Goal: Task Accomplishment & Management: Complete application form

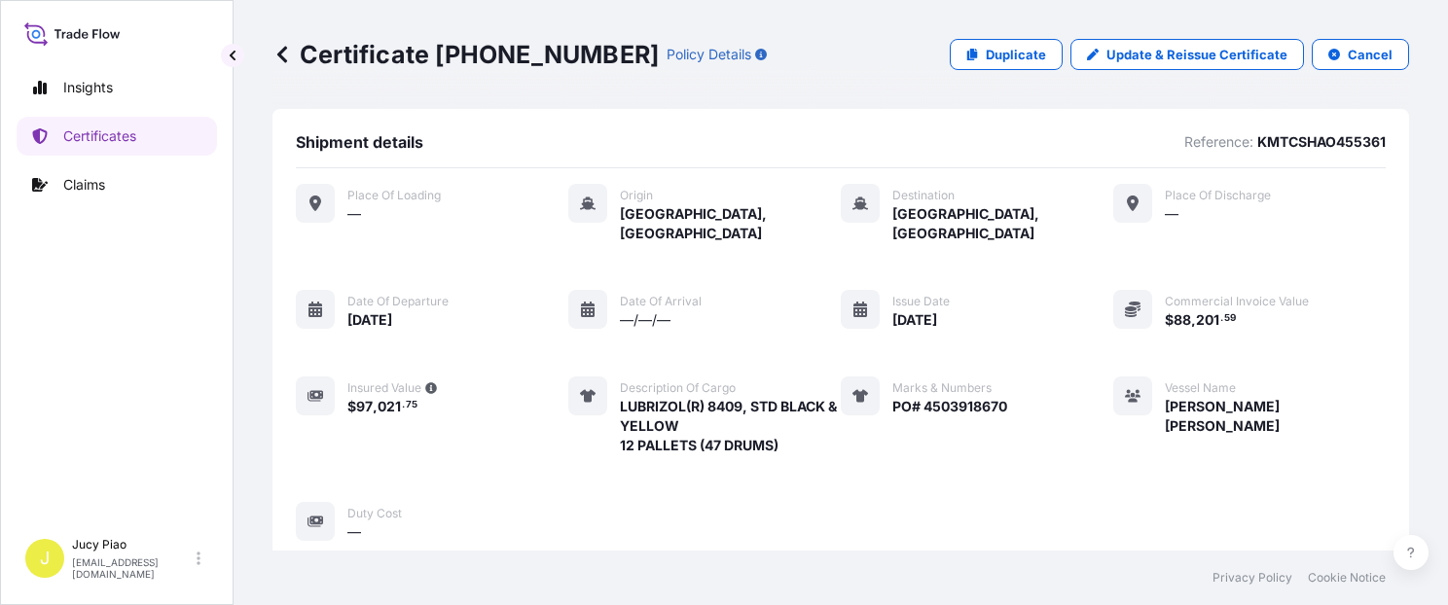
scroll to position [578, 0]
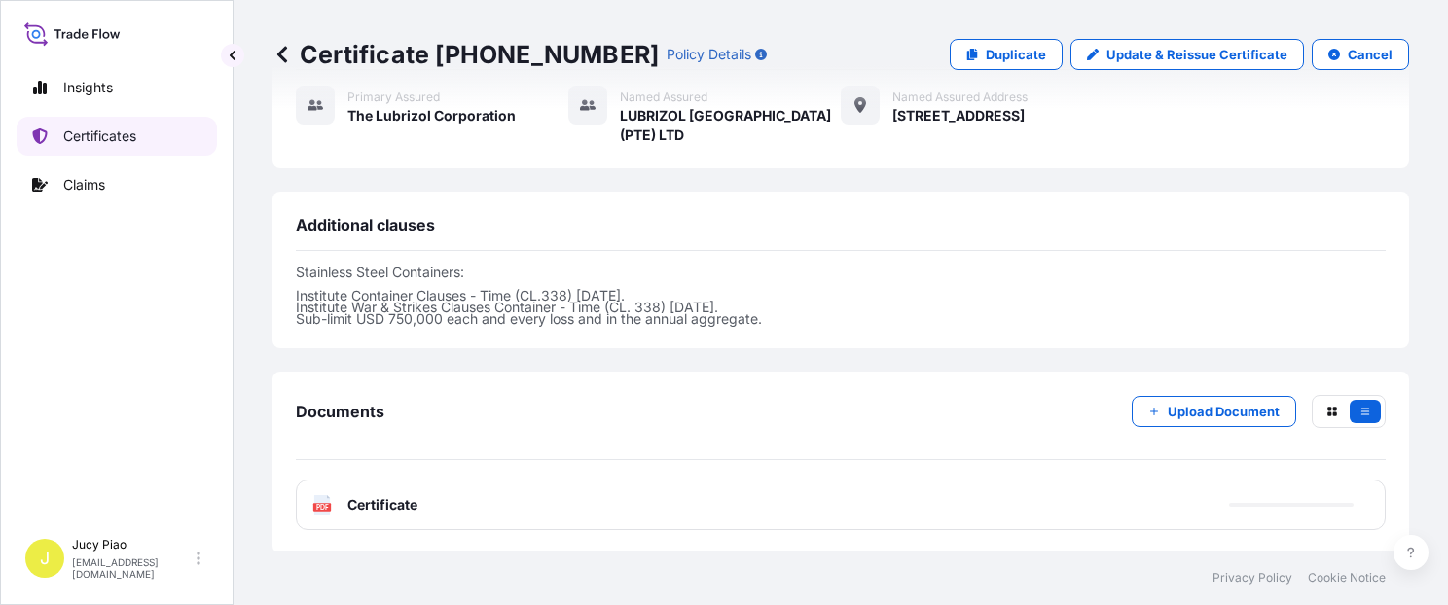
click at [114, 137] on p "Certificates" at bounding box center [99, 136] width 73 height 19
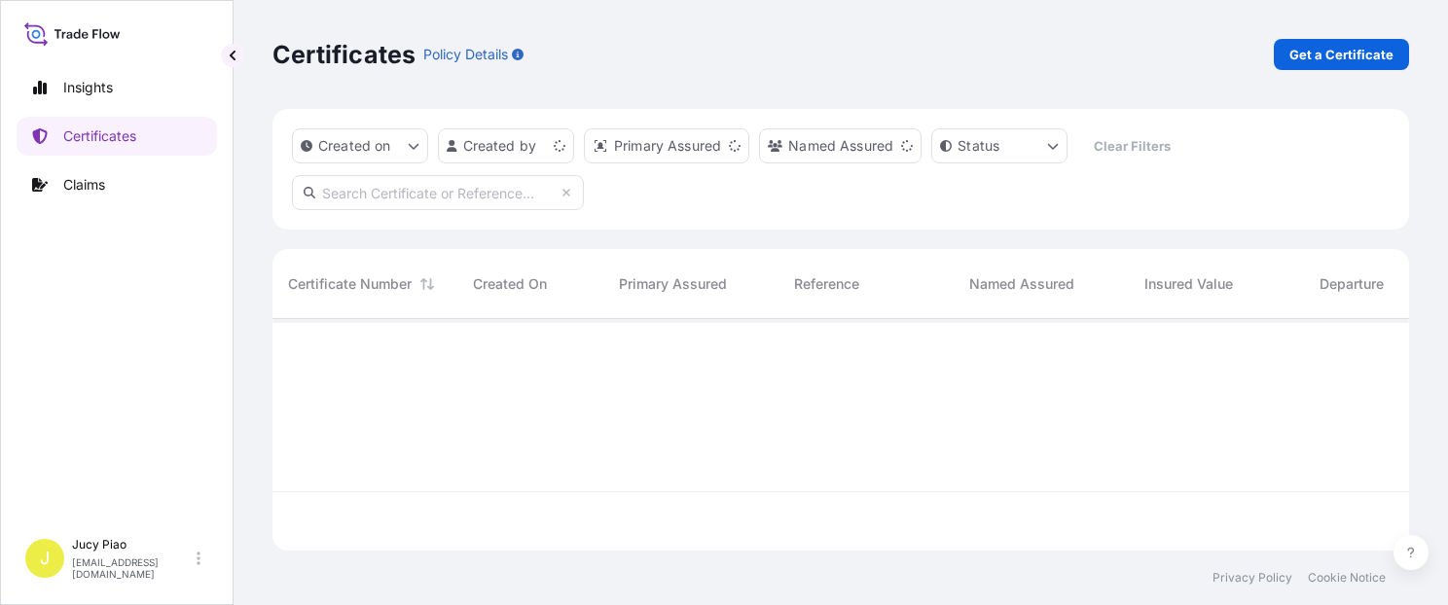
scroll to position [228, 1121]
click at [1363, 67] on link "Get a Certificate" at bounding box center [1341, 54] width 135 height 31
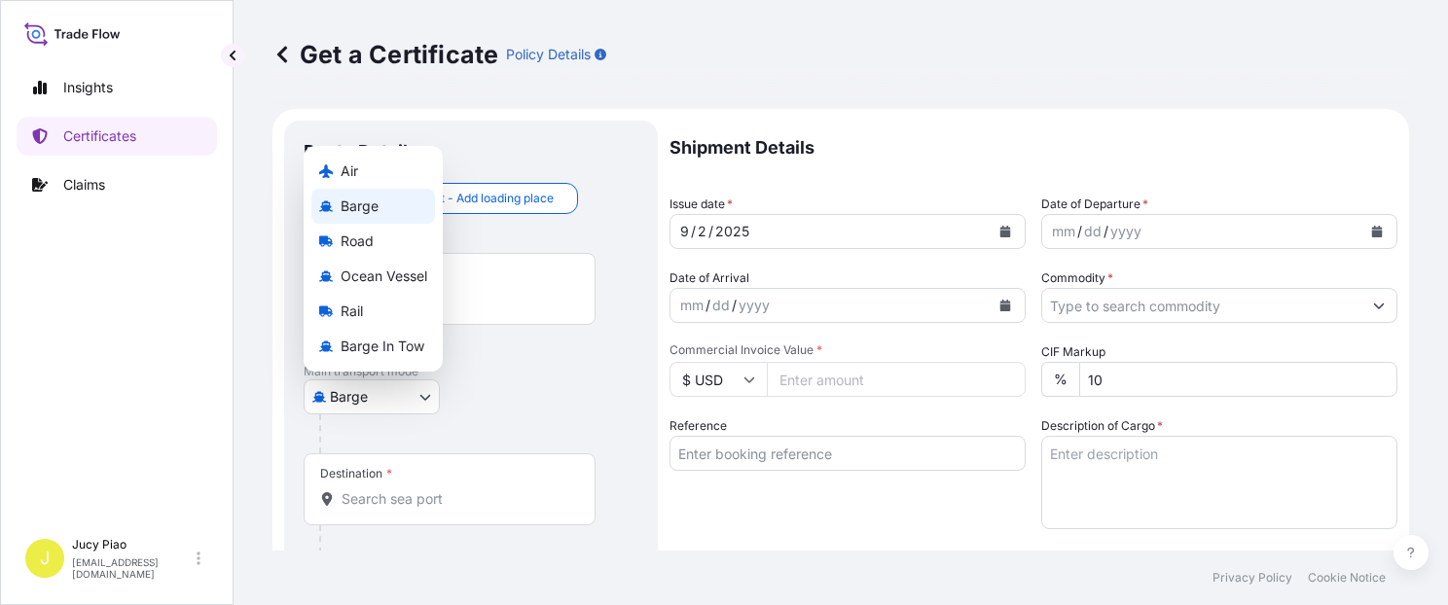
click at [384, 394] on body "Insights Certificates Claims J Jucy Piao [EMAIL_ADDRESS][DOMAIN_NAME] Get a Cer…" at bounding box center [724, 302] width 1448 height 605
click at [412, 270] on span "Ocean Vessel" at bounding box center [384, 276] width 87 height 19
select select "Ocean Vessel"
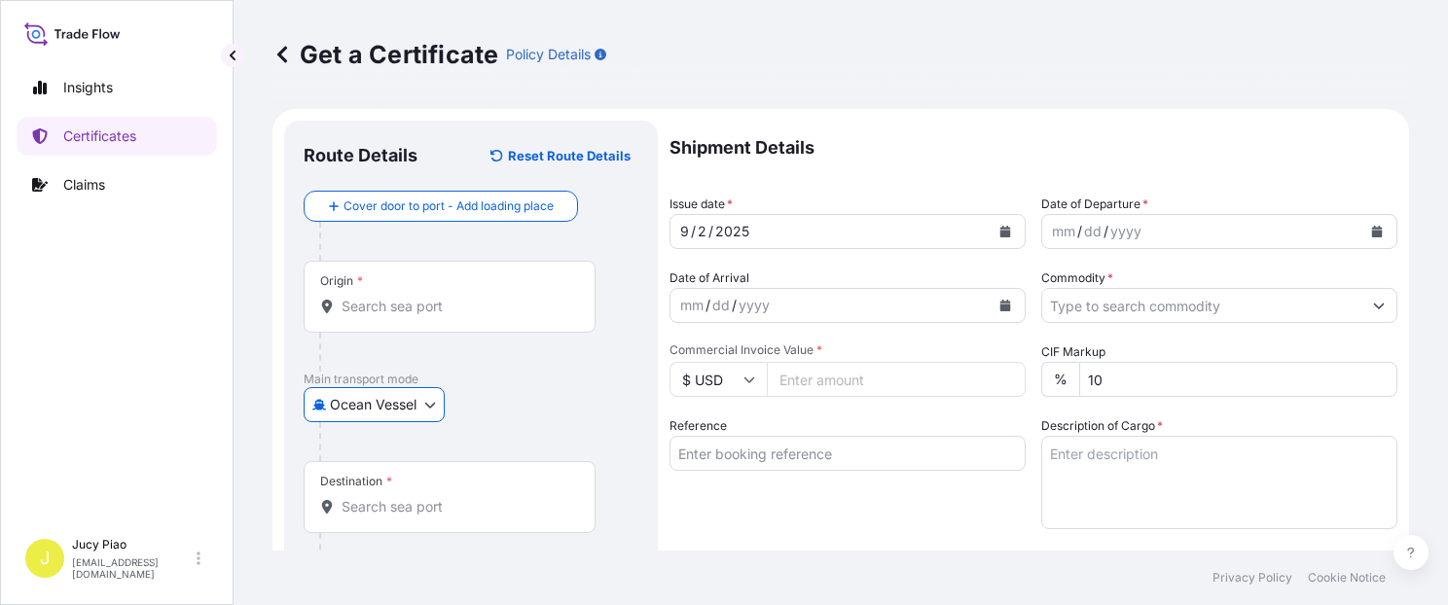
click at [733, 448] on input "Reference" at bounding box center [848, 453] width 356 height 35
paste input "CSHSE0431756"
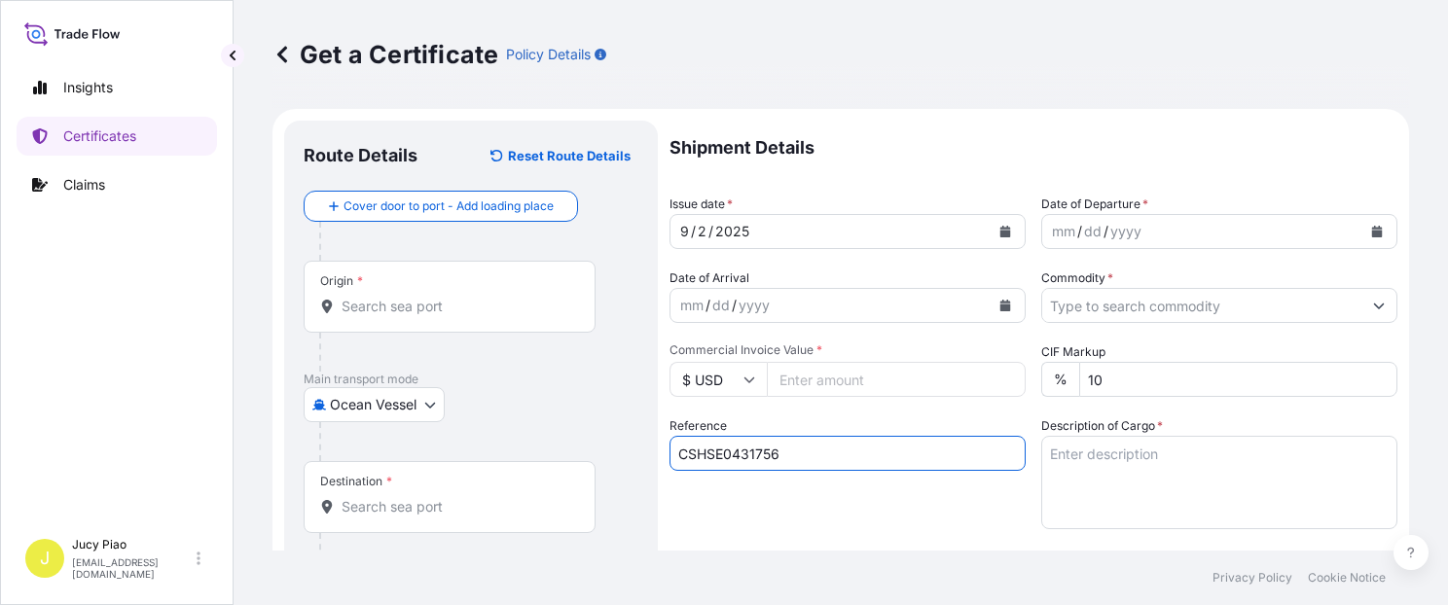
type input "CSHSE0431756"
click at [437, 317] on div "Origin *" at bounding box center [450, 297] width 292 height 72
click at [437, 316] on input "Origin *" at bounding box center [457, 306] width 230 height 19
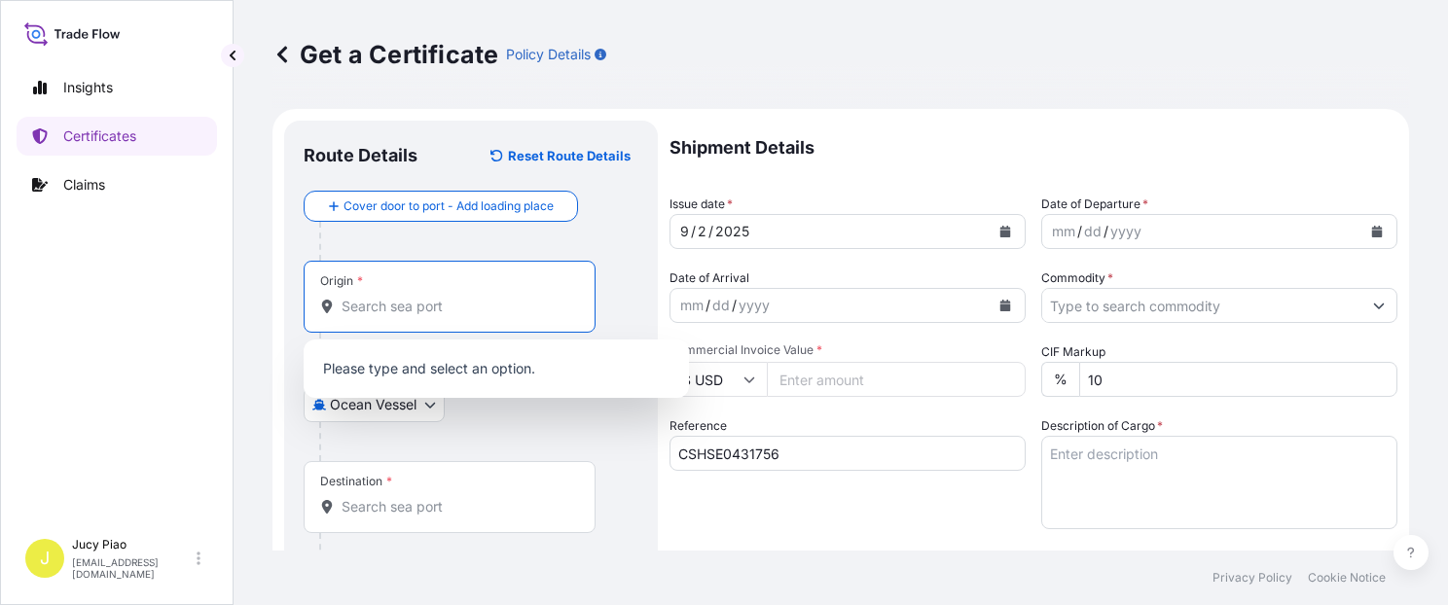
paste input "[GEOGRAPHIC_DATA]"
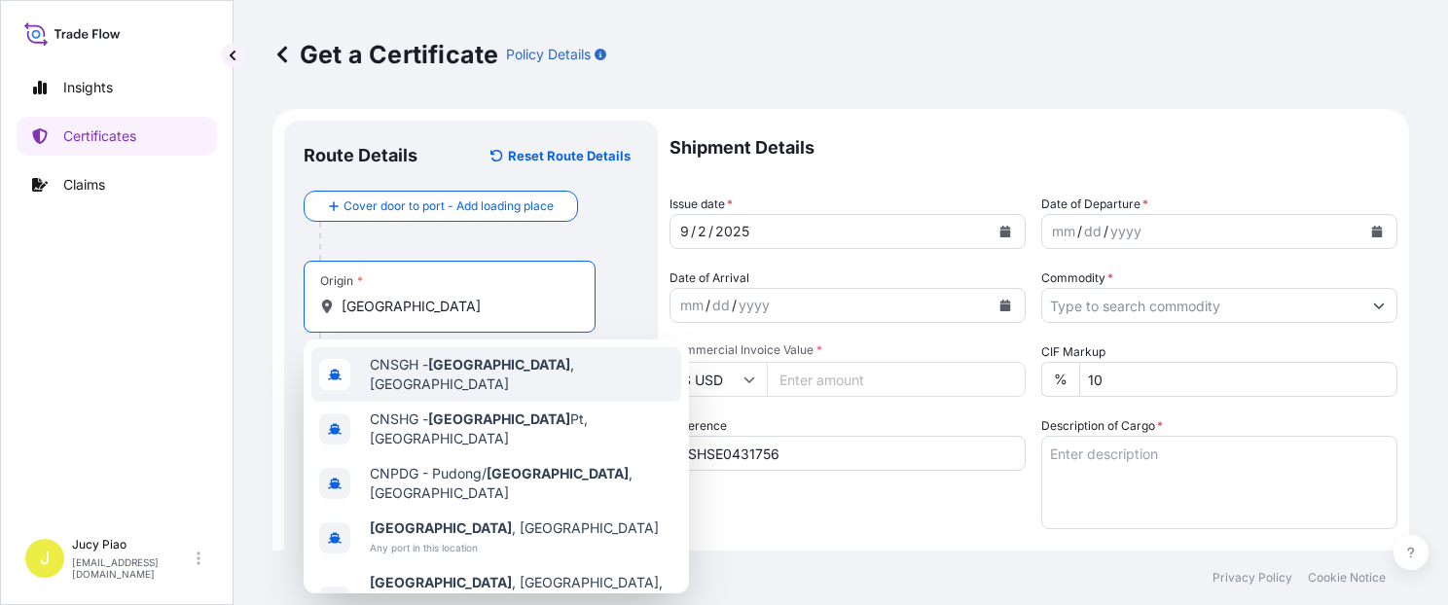
click at [380, 368] on span "CNSGH - [GEOGRAPHIC_DATA] , [GEOGRAPHIC_DATA]" at bounding box center [522, 374] width 304 height 39
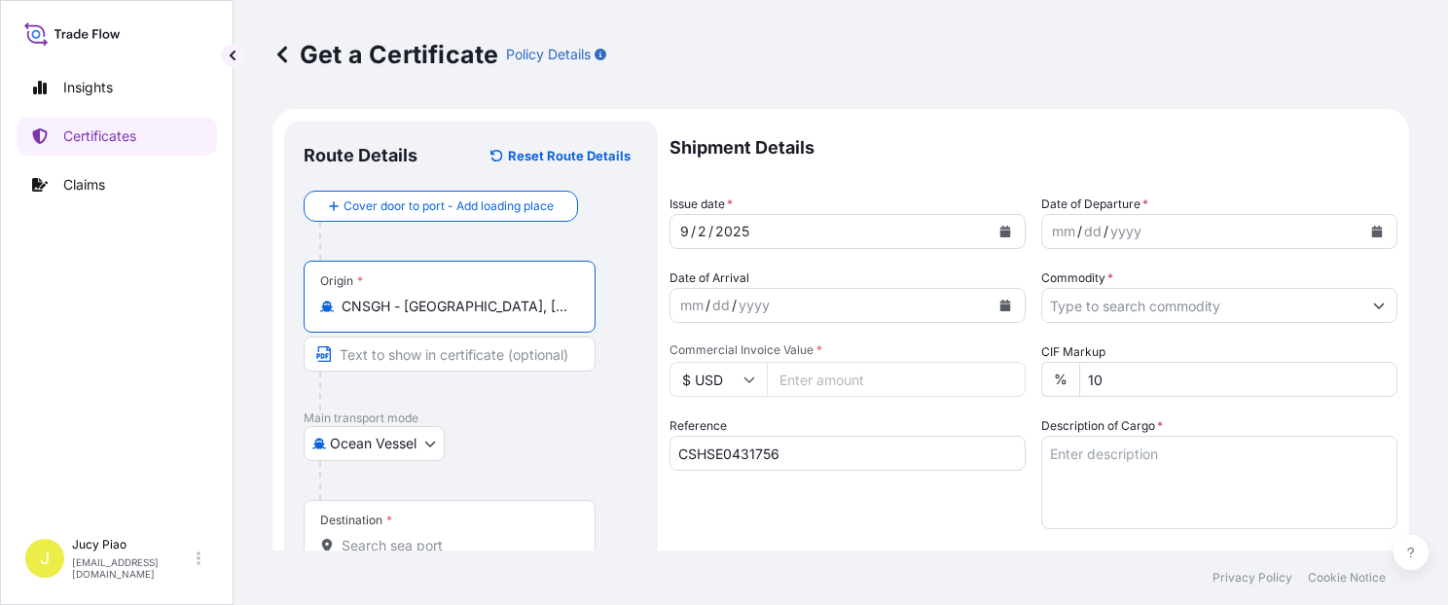
drag, startPoint x: 407, startPoint y: 308, endPoint x: 563, endPoint y: 317, distance: 156.0
click at [563, 317] on div "Origin * CNSGH - [GEOGRAPHIC_DATA], [GEOGRAPHIC_DATA]" at bounding box center [450, 297] width 292 height 72
type input "CNSGH - [GEOGRAPHIC_DATA], [GEOGRAPHIC_DATA]"
click at [485, 352] on input "Text to appear on certificate" at bounding box center [450, 354] width 292 height 35
paste input "[GEOGRAPHIC_DATA], [GEOGRAPHIC_DATA]"
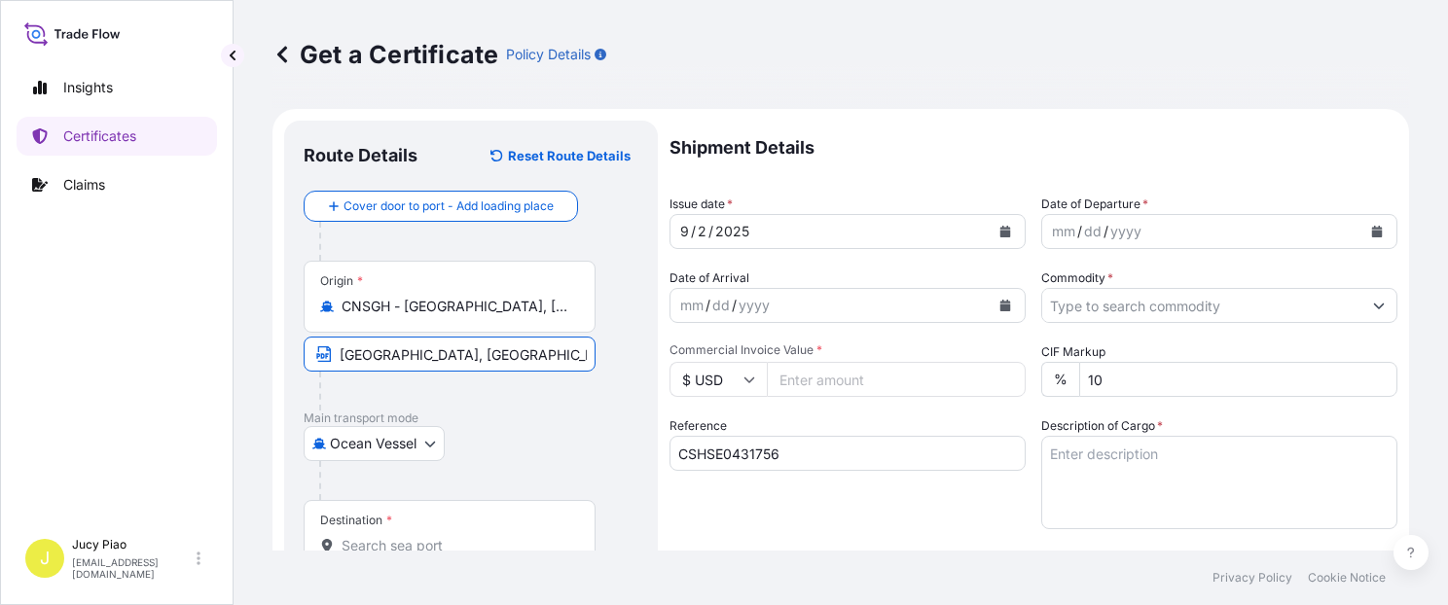
type input "[GEOGRAPHIC_DATA], [GEOGRAPHIC_DATA]"
click at [473, 531] on div "Destination *" at bounding box center [450, 536] width 292 height 72
click at [473, 536] on input "Destination *" at bounding box center [457, 545] width 230 height 19
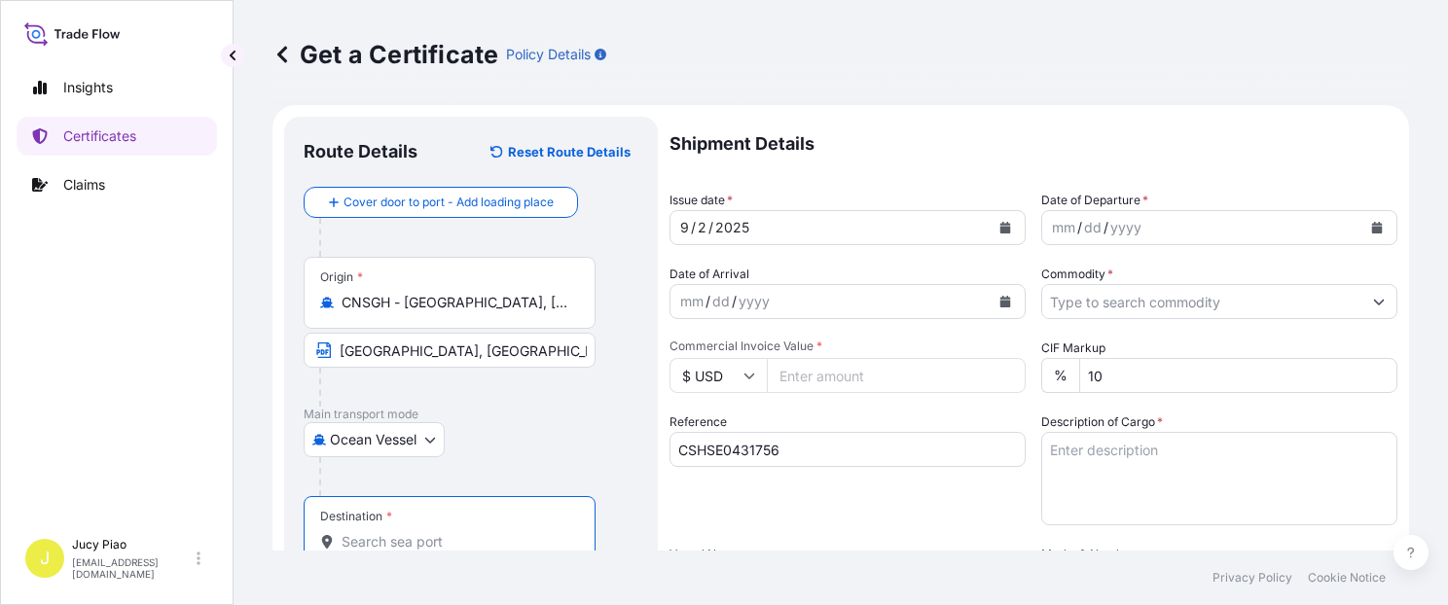
paste input "[GEOGRAPHIC_DATA],"
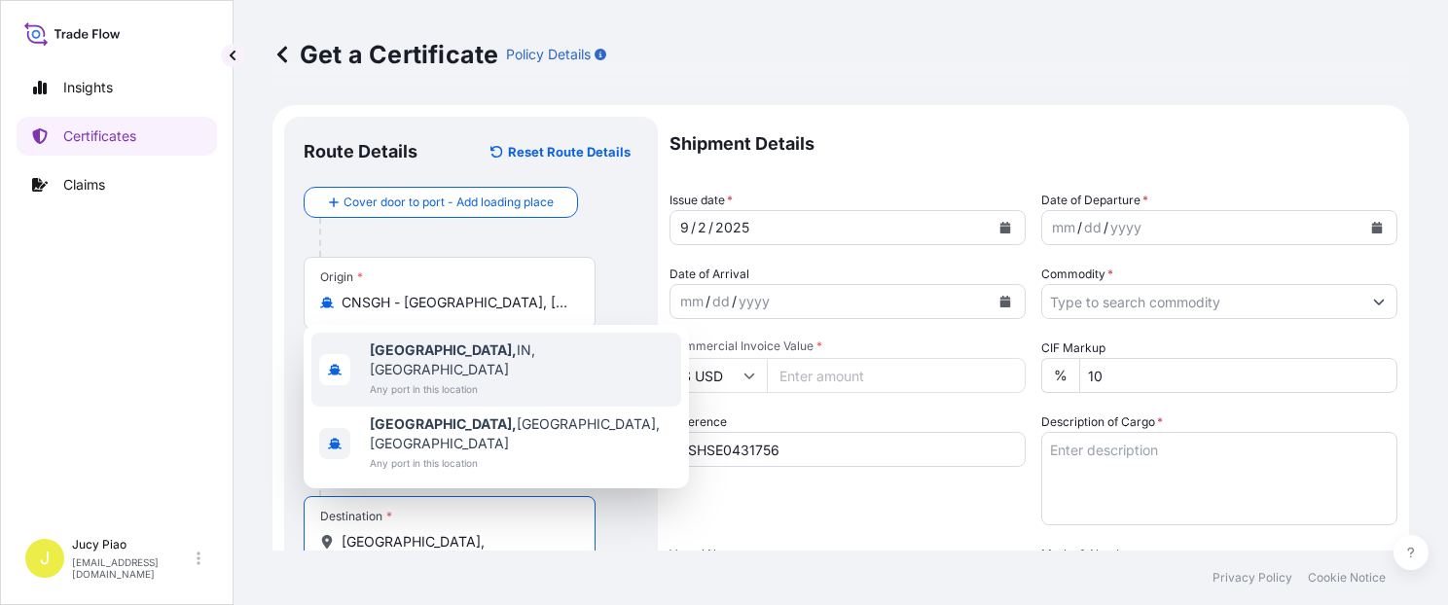
click at [528, 382] on div "[GEOGRAPHIC_DATA], [GEOGRAPHIC_DATA], [GEOGRAPHIC_DATA] Any port in this locati…" at bounding box center [496, 370] width 370 height 74
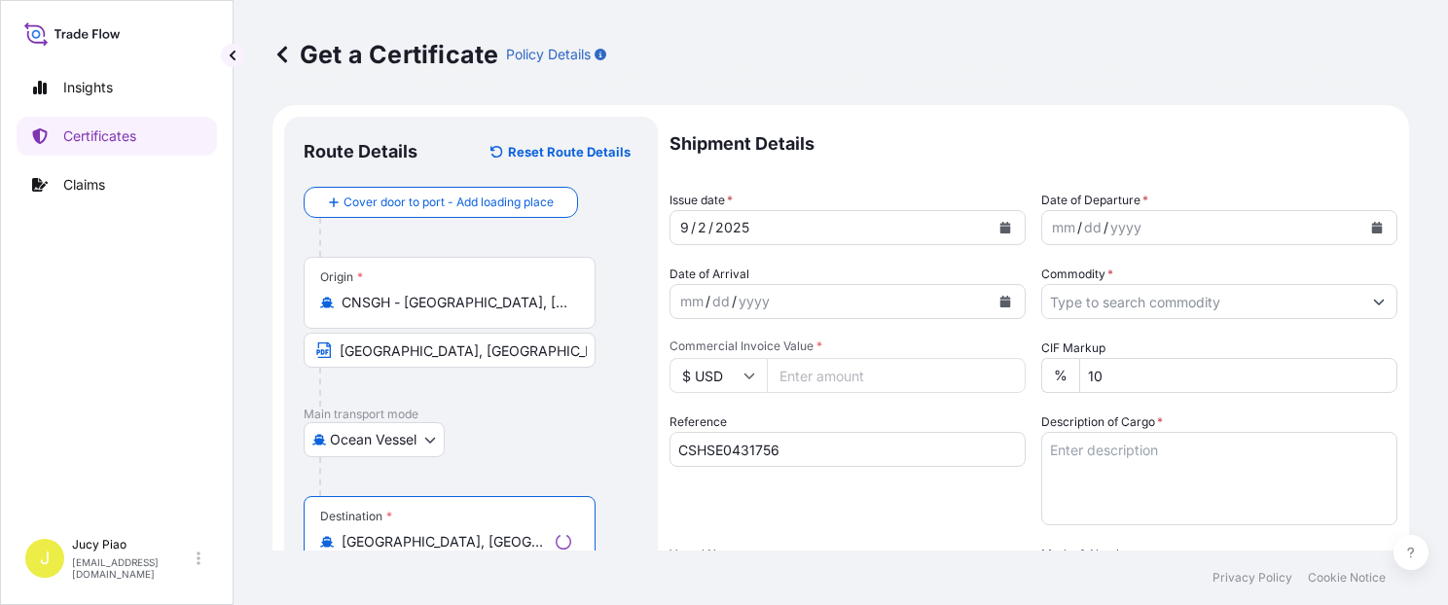
scroll to position [86, 0]
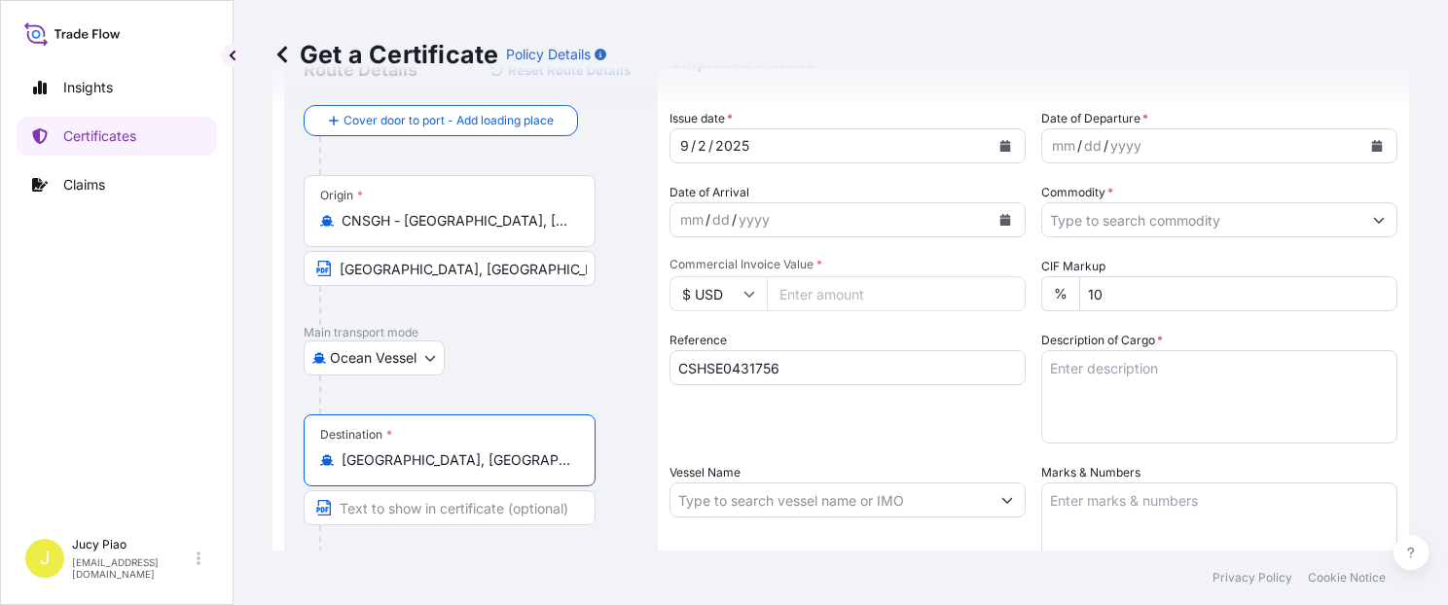
drag, startPoint x: 518, startPoint y: 459, endPoint x: 247, endPoint y: 453, distance: 270.6
click at [245, 454] on div "Get a Certificate Policy Details Route Details Reset Route Details Cover door t…" at bounding box center [841, 275] width 1215 height 551
type input "[GEOGRAPHIC_DATA], [GEOGRAPHIC_DATA], [GEOGRAPHIC_DATA]"
click at [486, 494] on input "Text to appear on certificate" at bounding box center [450, 508] width 292 height 35
paste input "[GEOGRAPHIC_DATA], [GEOGRAPHIC_DATA], [GEOGRAPHIC_DATA]"
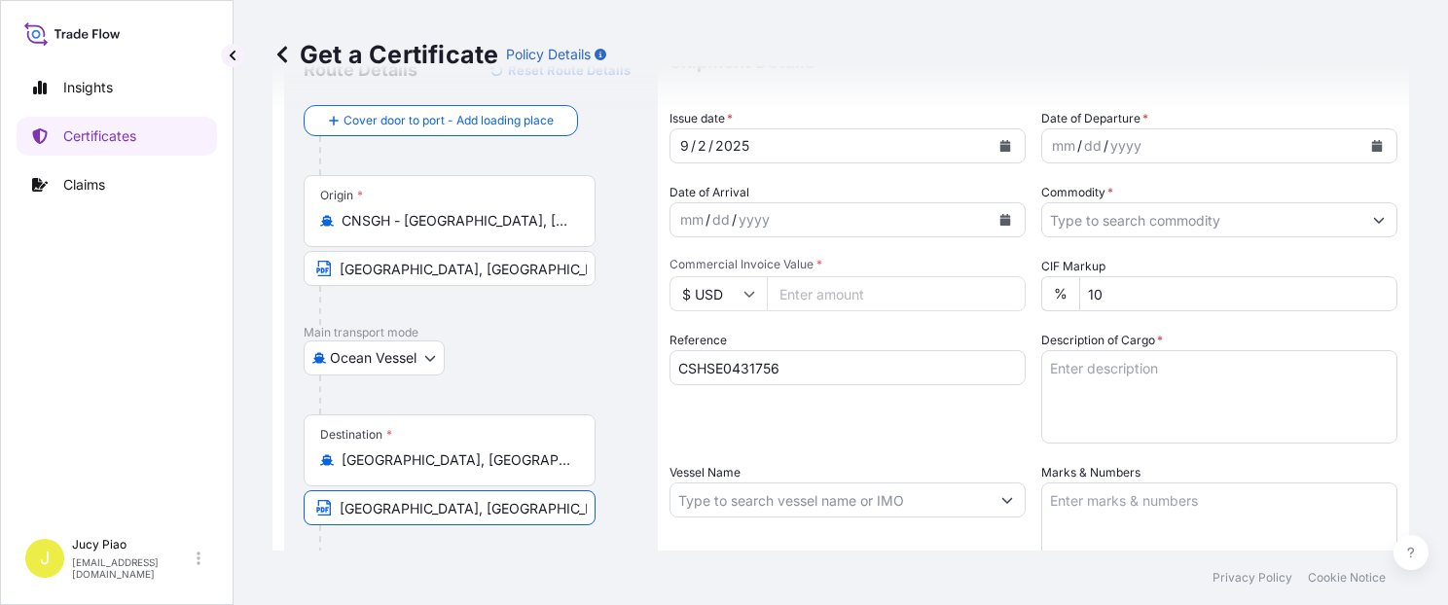
type input "[GEOGRAPHIC_DATA], [GEOGRAPHIC_DATA], [GEOGRAPHIC_DATA]"
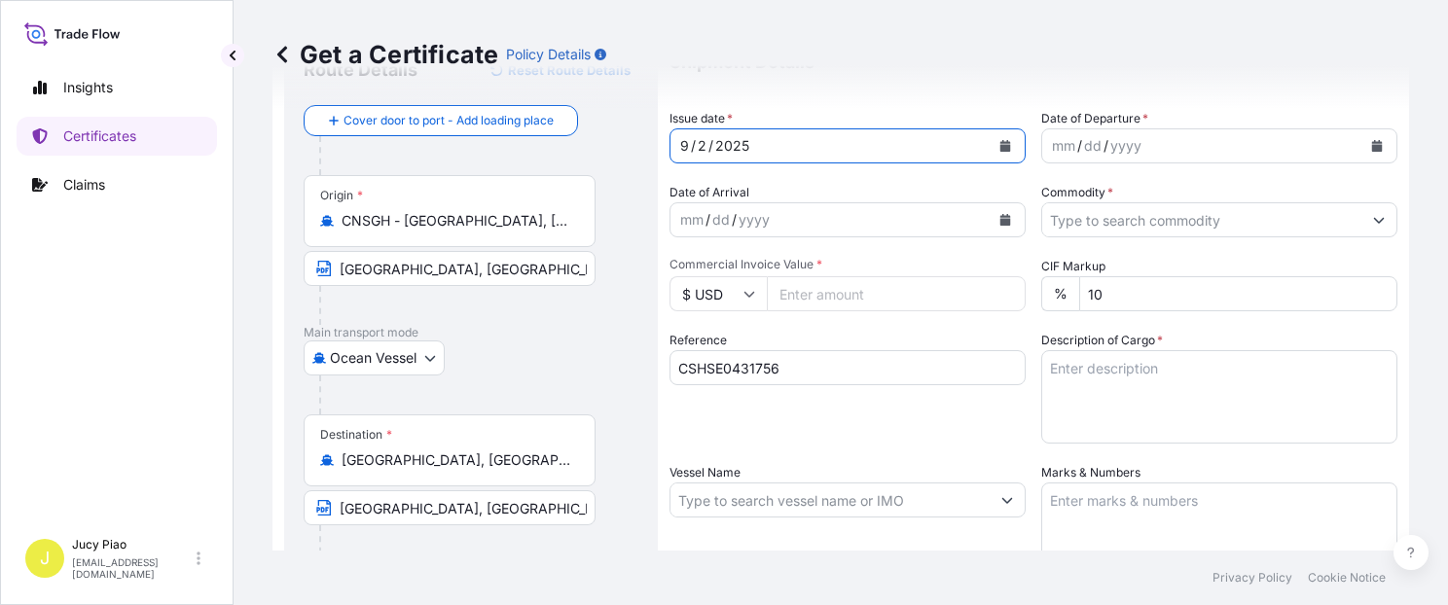
click at [681, 150] on div "9" at bounding box center [684, 145] width 13 height 23
click at [683, 145] on div "9" at bounding box center [684, 145] width 13 height 23
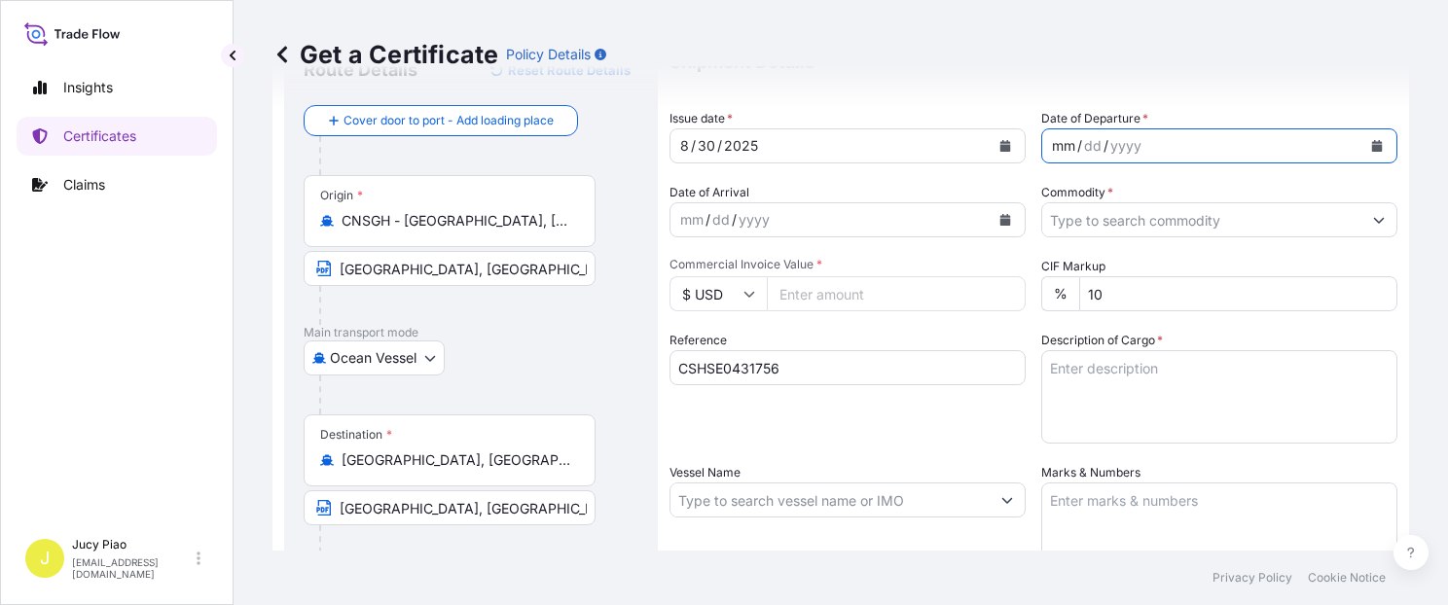
click at [1063, 144] on div "mm" at bounding box center [1063, 145] width 27 height 23
click at [1094, 233] on input "Commodity *" at bounding box center [1201, 219] width 319 height 35
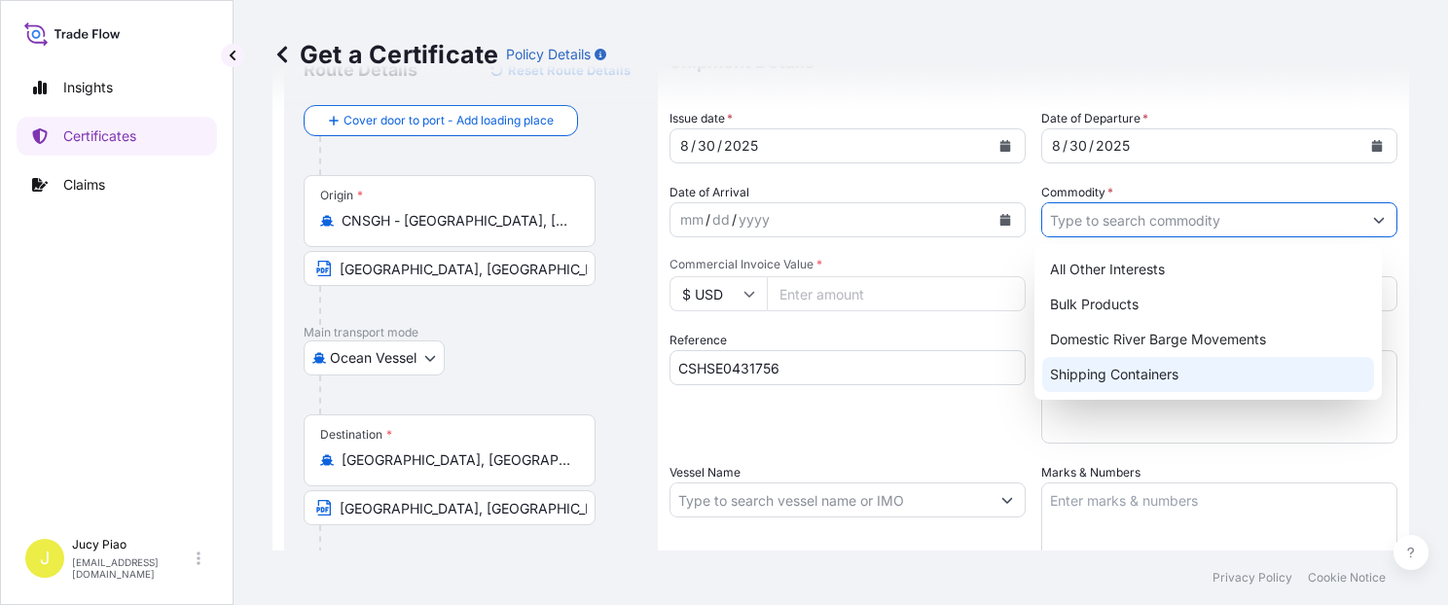
click at [1085, 376] on div "Shipping Containers" at bounding box center [1208, 374] width 332 height 35
type input "Shipping Containers"
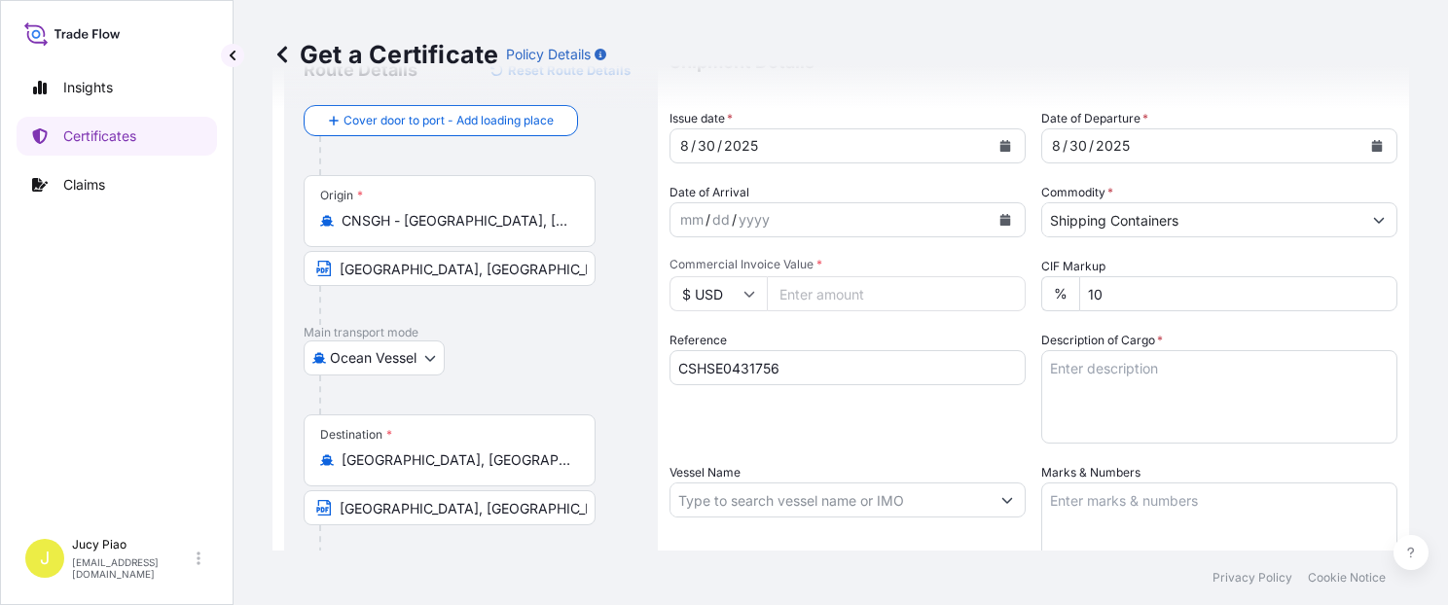
click at [831, 297] on input "Commercial Invoice Value *" at bounding box center [896, 293] width 259 height 35
type input "11103.6"
click at [1084, 380] on textarea "Description of Cargo *" at bounding box center [1219, 396] width 356 height 93
paste textarea "THERMOPLASTIC POLYURETHANE ESTANE(R) S175A-2, PE FOIL BAG 4 PACKAGES (160 BAGS)"
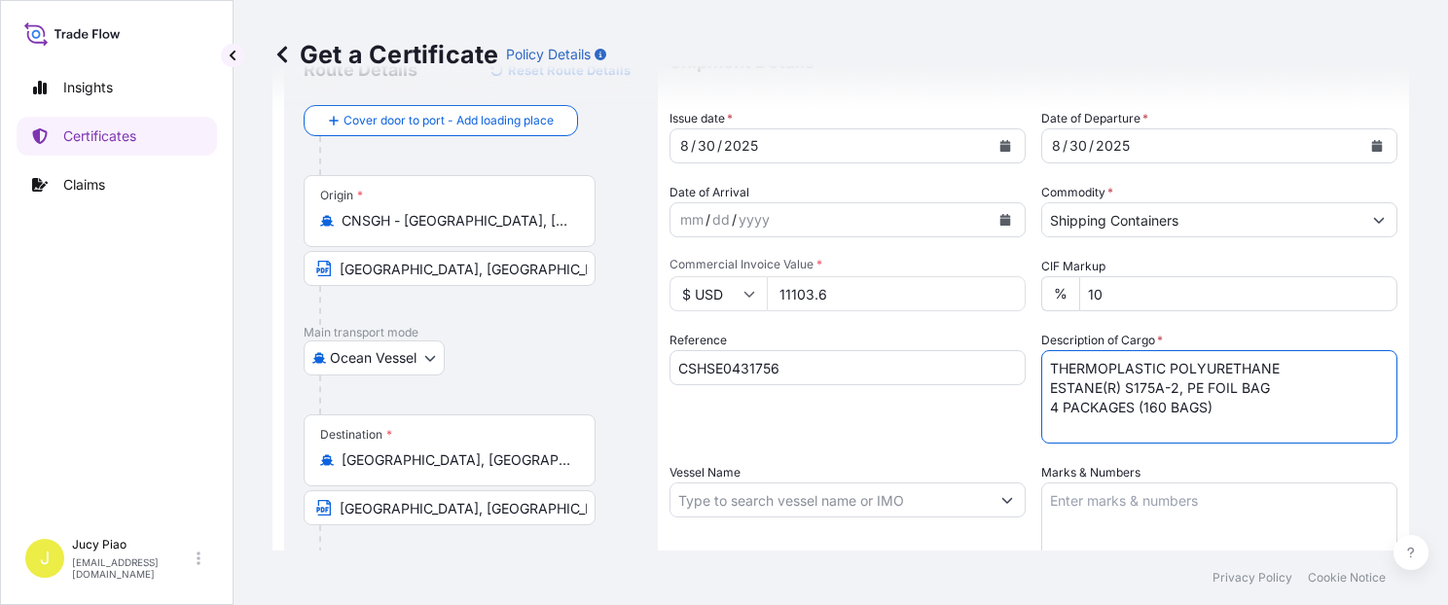
scroll to position [168, 0]
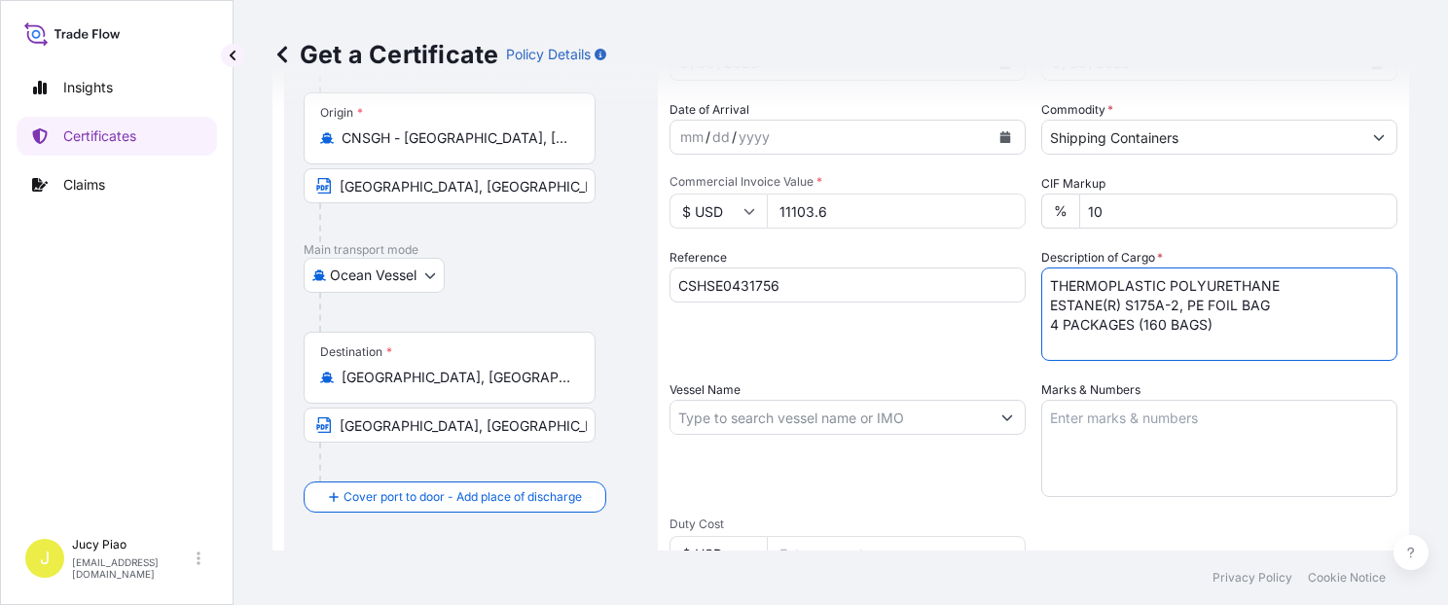
type textarea "THERMOPLASTIC POLYURETHANE ESTANE(R) S175A-2, PE FOIL BAG 4 PACKAGES (160 BAGS)"
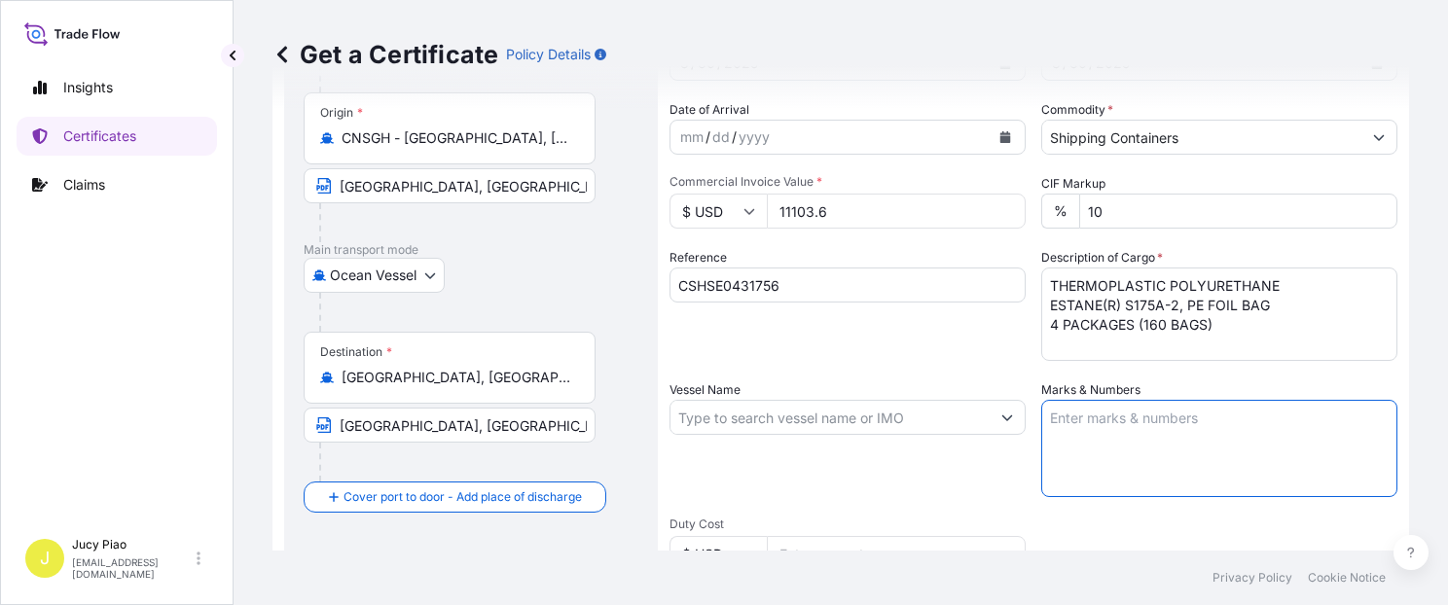
click at [1158, 449] on textarea "Marks & Numbers" at bounding box center [1219, 448] width 356 height 97
paste textarea "PO#4300747456"
type textarea "PO#4300747456"
click at [698, 426] on input "Vessel Name" at bounding box center [830, 417] width 319 height 35
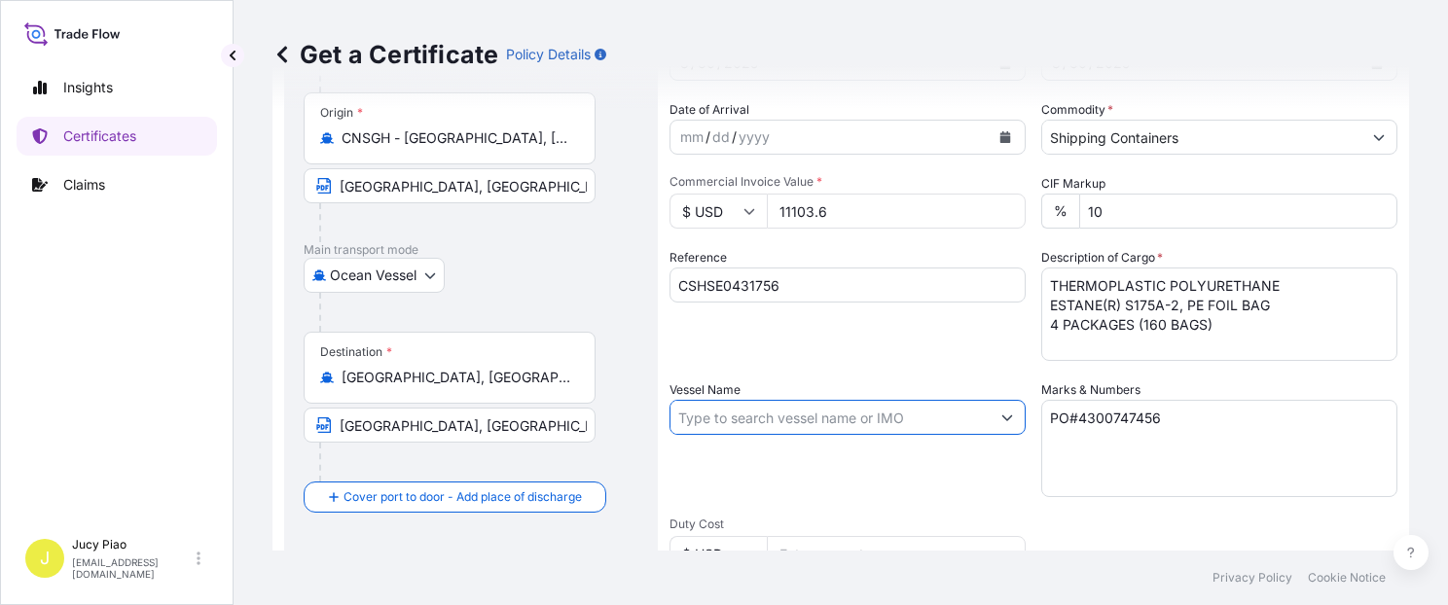
paste input "CSCL [GEOGRAPHIC_DATA]"
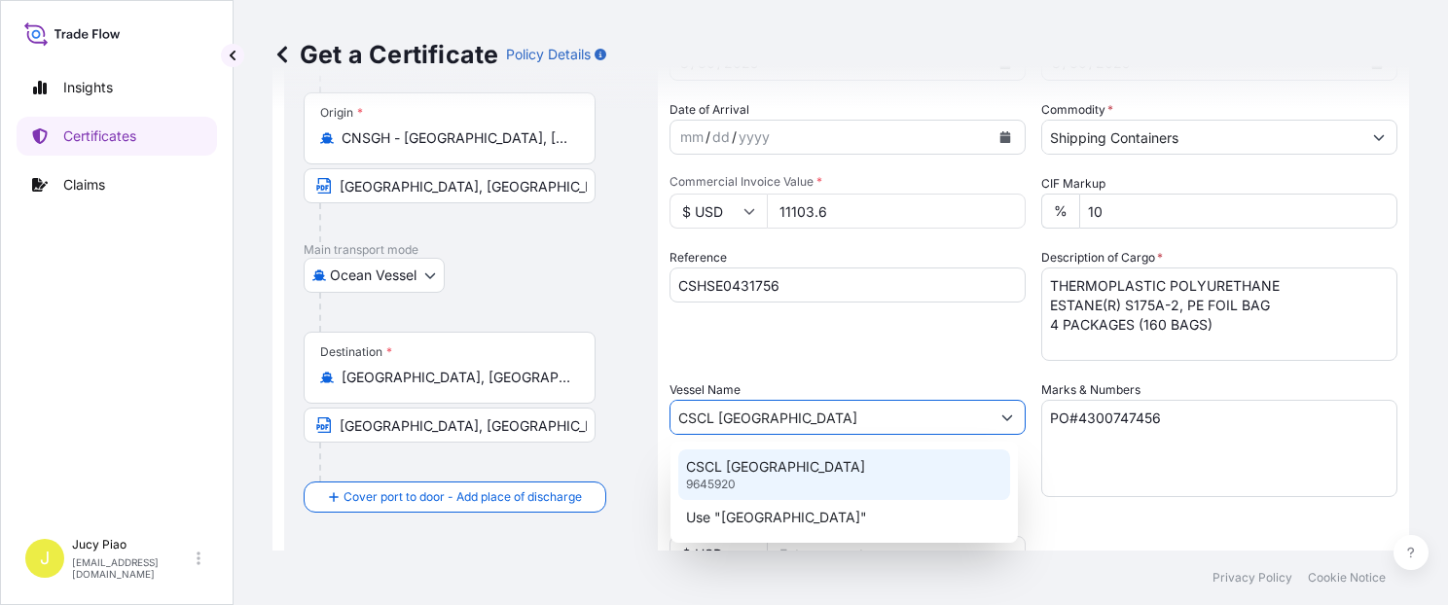
click at [739, 469] on p "CSCL [GEOGRAPHIC_DATA]" at bounding box center [775, 466] width 179 height 19
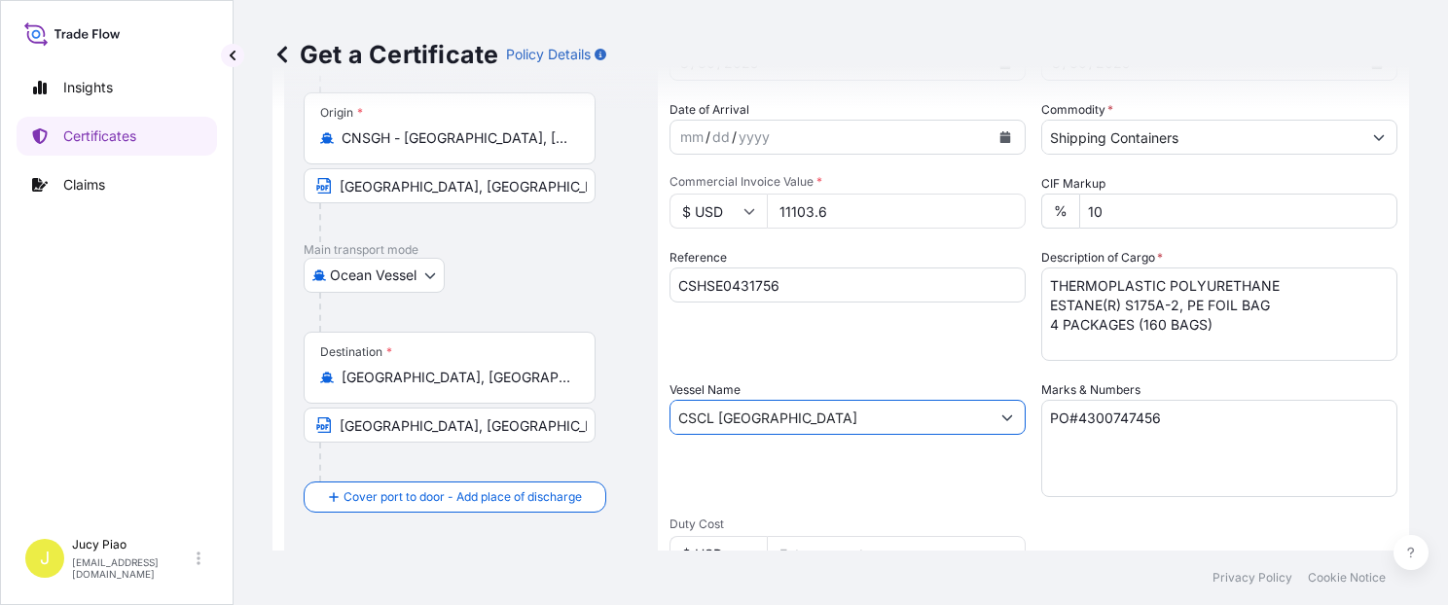
type input "CSCL [GEOGRAPHIC_DATA]"
click at [899, 503] on div "Shipment Details Issue date * [DATE] Date of Departure * [DATE] Date of Arrival…" at bounding box center [1034, 416] width 728 height 928
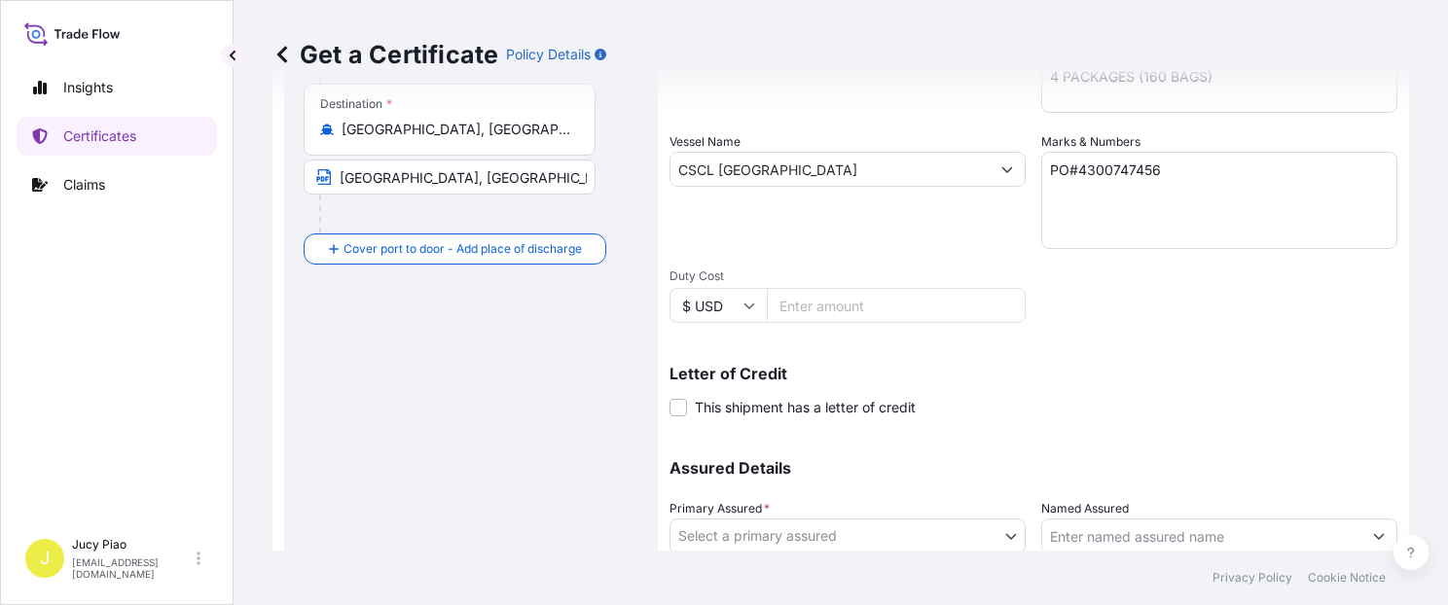
scroll to position [499, 0]
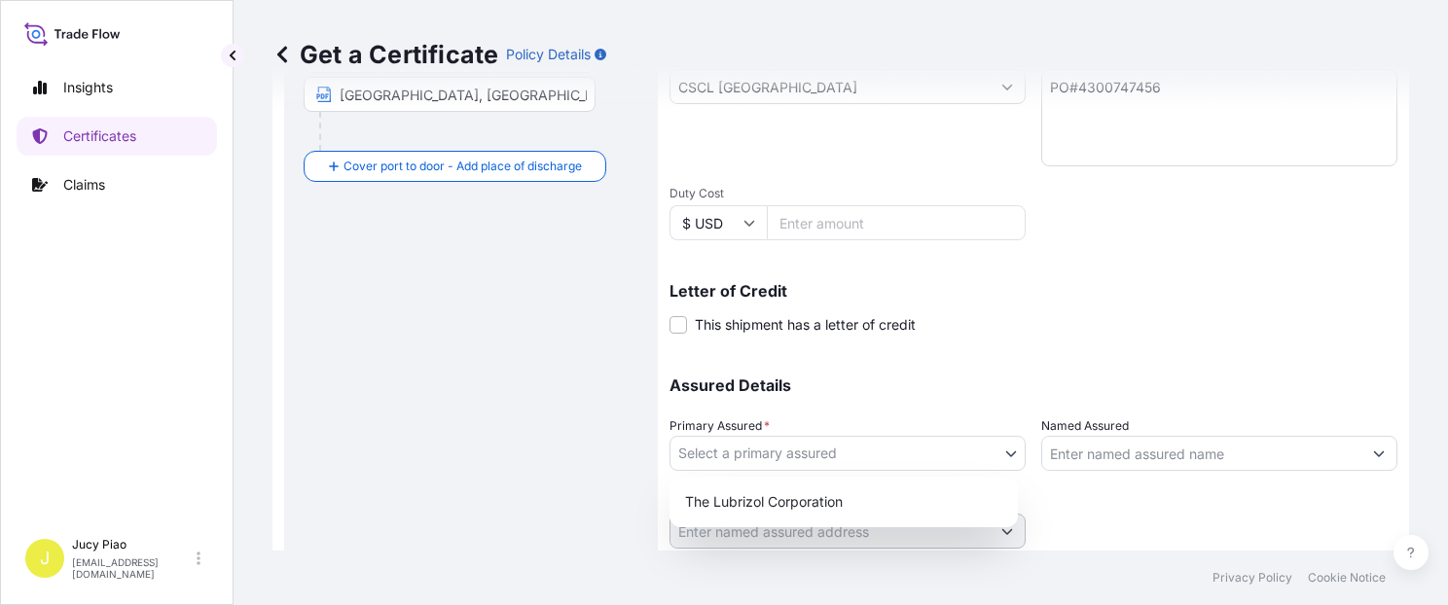
click at [731, 449] on body "Insights Certificates Claims J Jucy Piao [EMAIL_ADDRESS][DOMAIN_NAME] Get a Cer…" at bounding box center [724, 302] width 1448 height 605
click at [728, 487] on div "The Lubrizol Corporation" at bounding box center [843, 502] width 333 height 35
select select "31566"
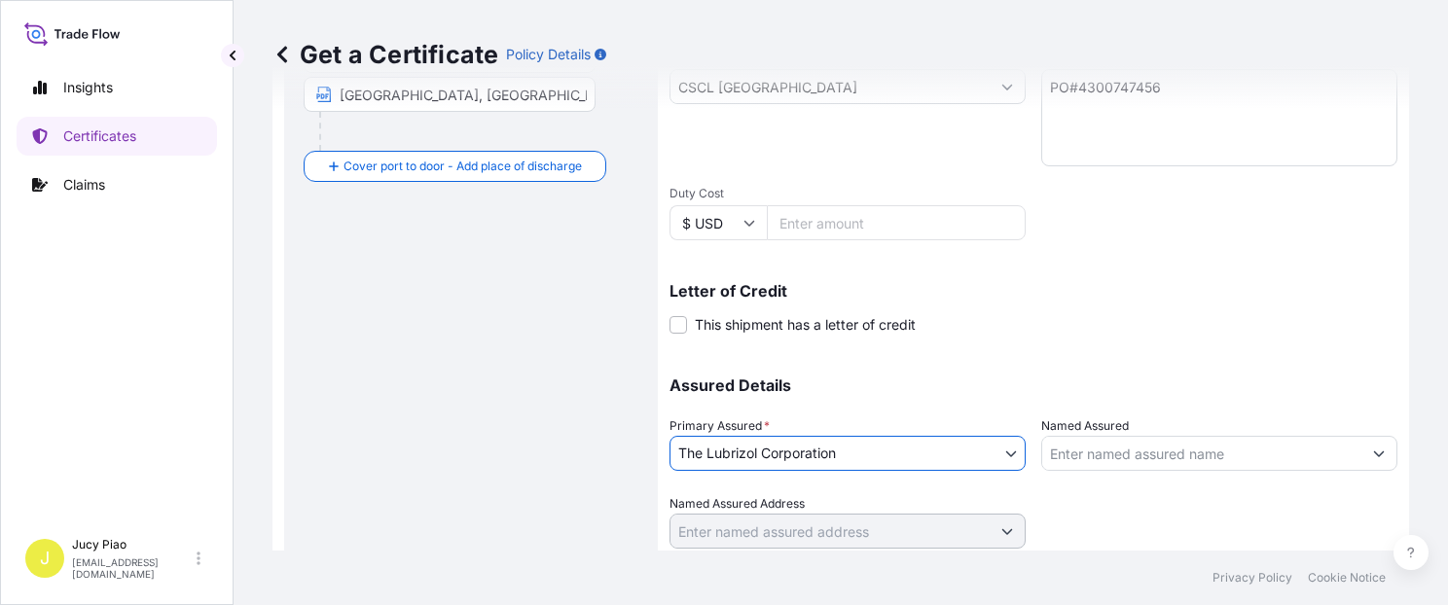
click at [1101, 447] on input "Named Assured" at bounding box center [1201, 453] width 319 height 35
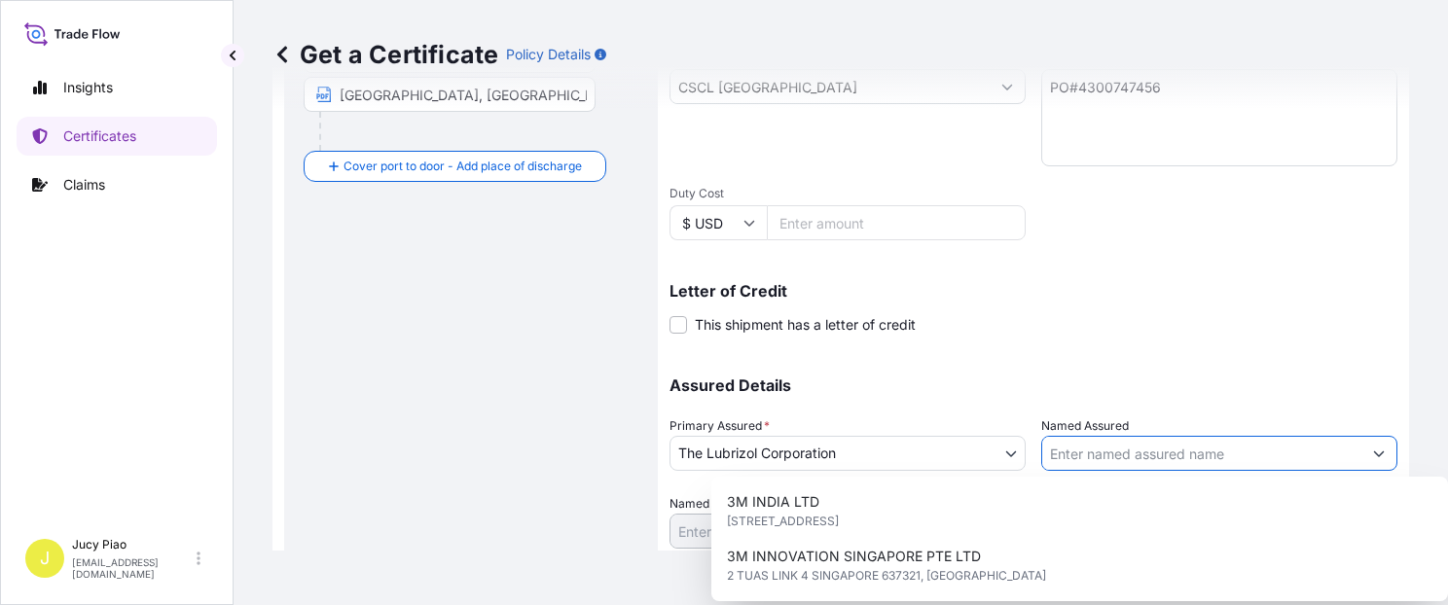
paste input "LUBRIZOL ADVANCED MATERIALS, INC. C/O SADDLE [DEMOGRAPHIC_DATA] LOGISTICS SERVI…"
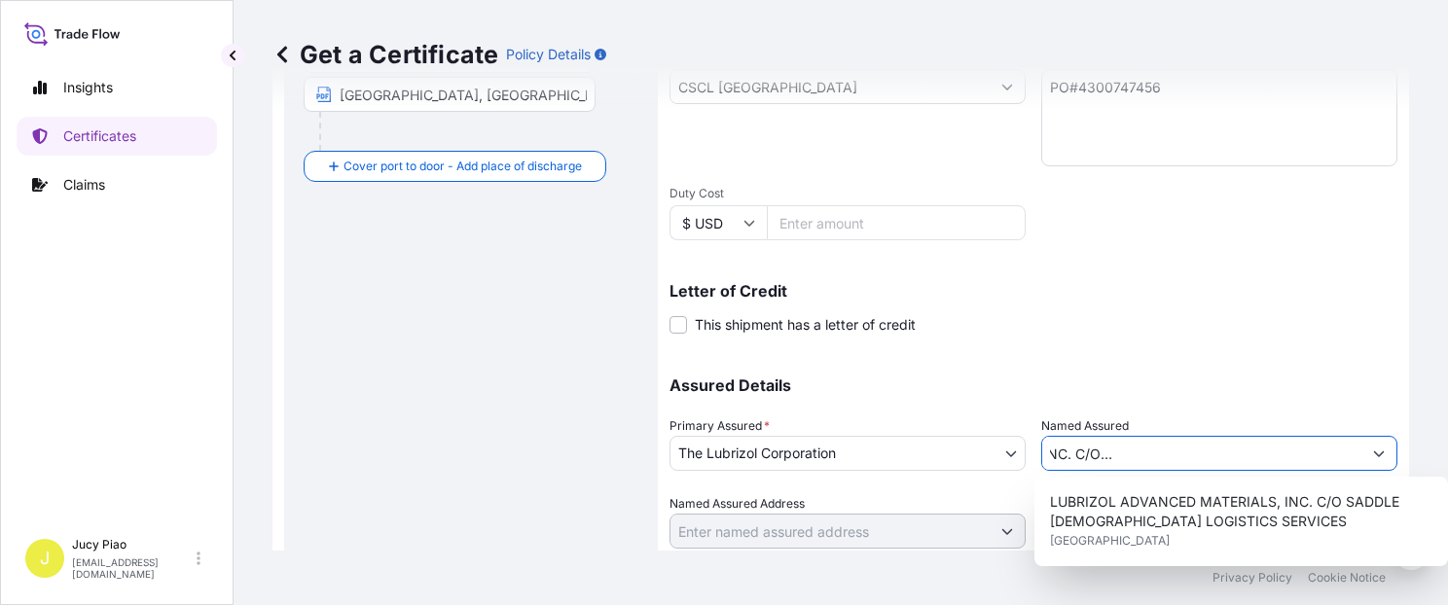
type input "LUBRIZOL ADVANCED MATERIALS, INC. C/O SADDLE [DEMOGRAPHIC_DATA] LOGISTICS SERVI…"
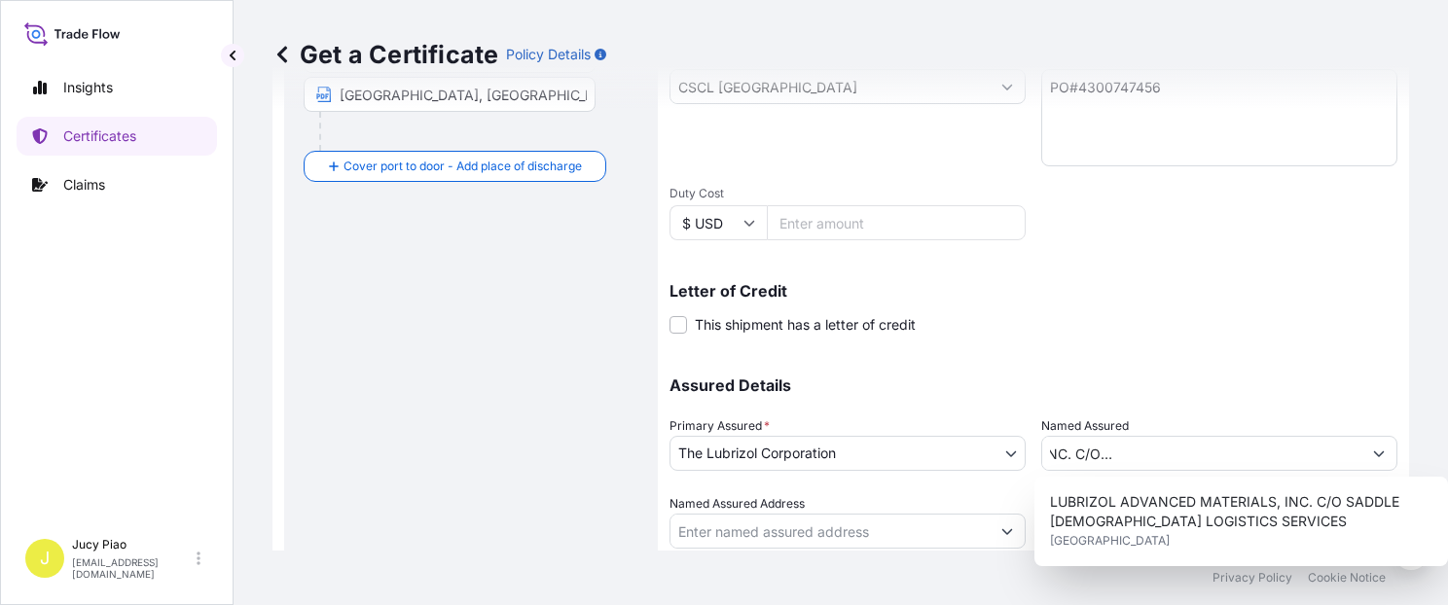
click at [1030, 410] on div "Assured Details Primary Assured * The Lubrizol Corporation The Lubrizol Corpora…" at bounding box center [1034, 451] width 728 height 195
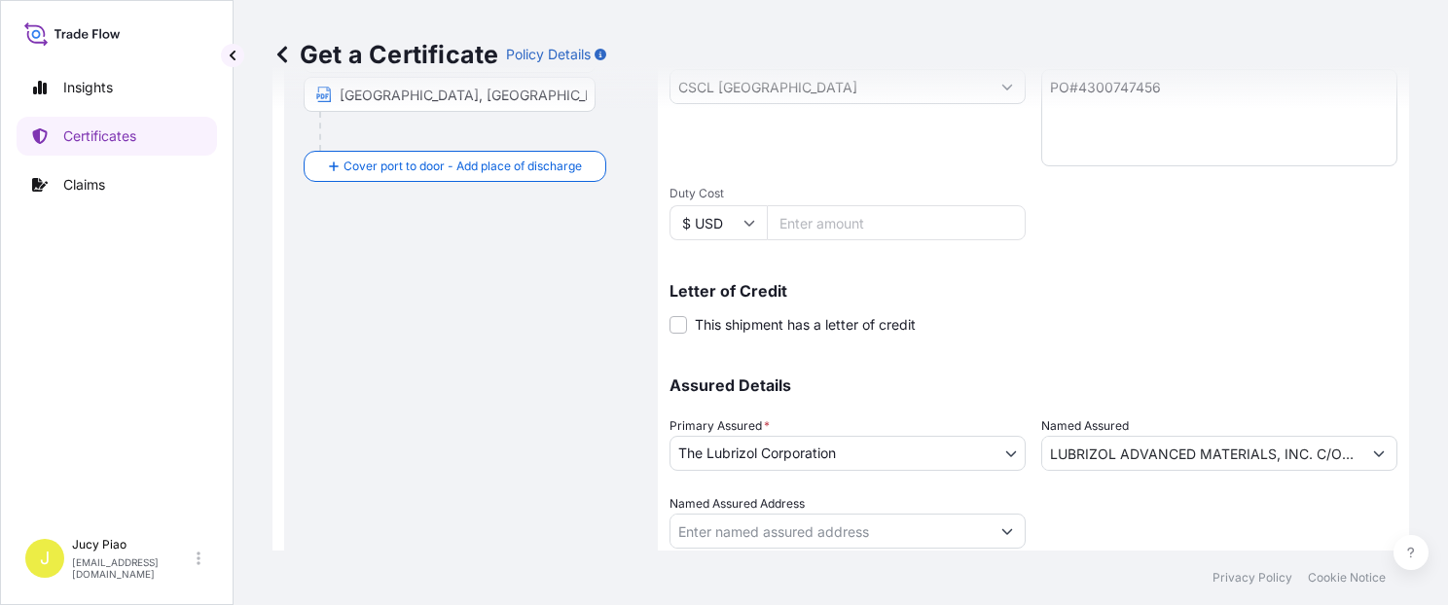
scroll to position [550, 0]
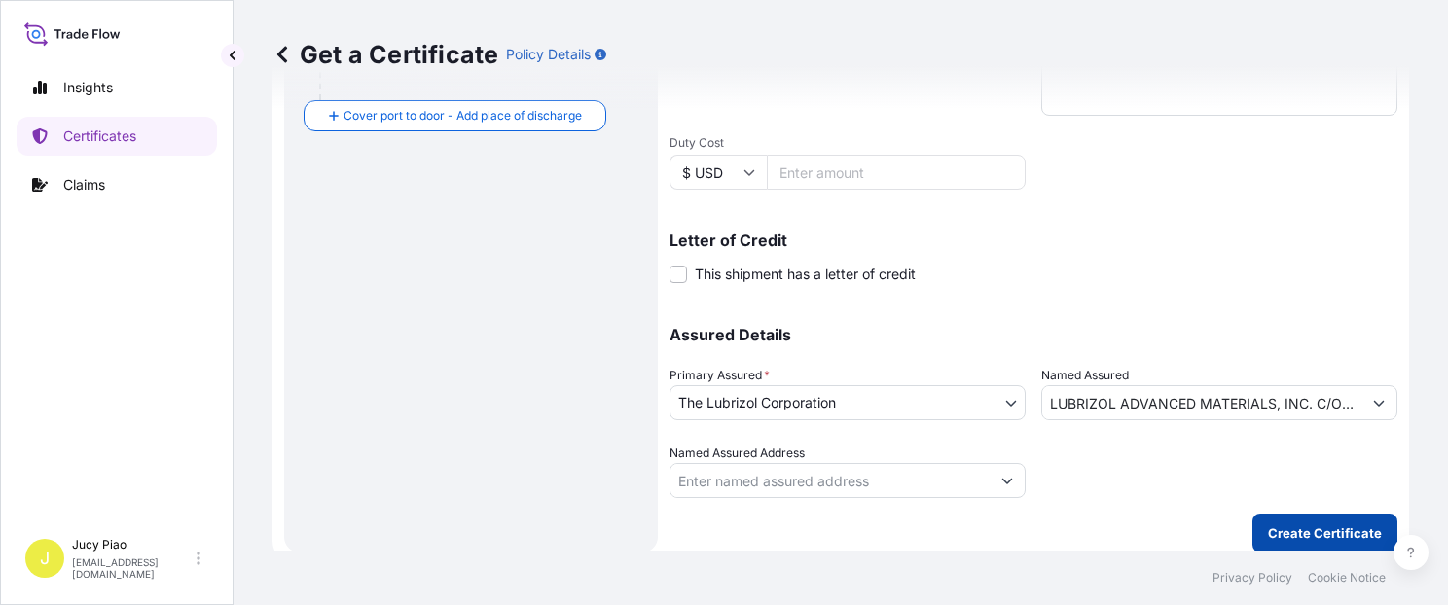
click at [1298, 532] on p "Create Certificate" at bounding box center [1325, 533] width 114 height 19
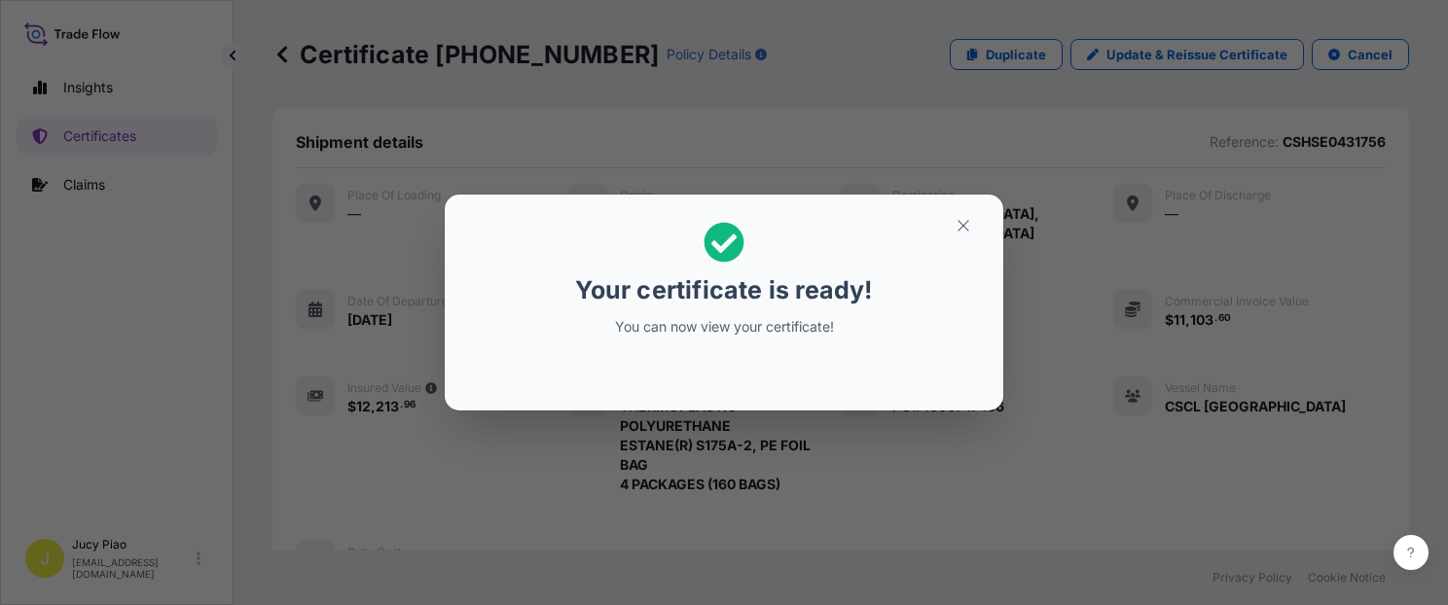
click at [977, 255] on h2 "Your certificate is ready! You can now view your certificate!" at bounding box center [724, 279] width 528 height 138
click at [954, 224] on button "button" at bounding box center [963, 225] width 49 height 31
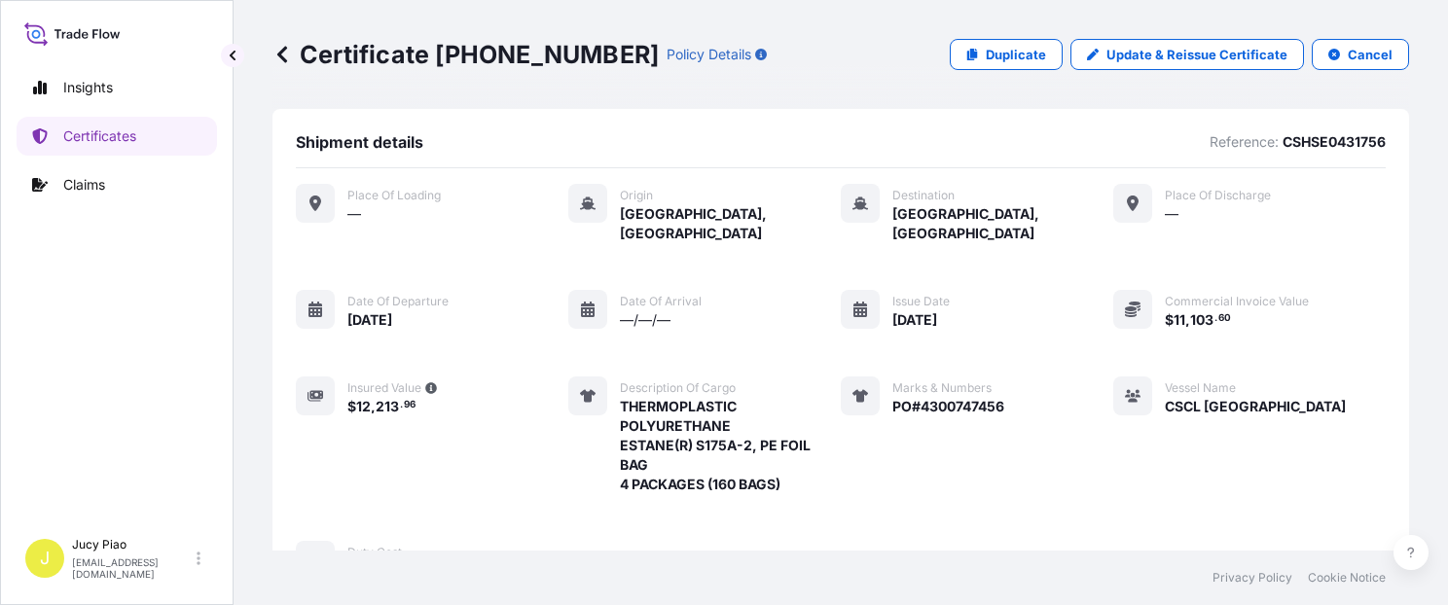
click at [1024, 378] on div "Place of Loading — Origin [GEOGRAPHIC_DATA], [GEOGRAPHIC_DATA] Destination [GEO…" at bounding box center [841, 382] width 1090 height 397
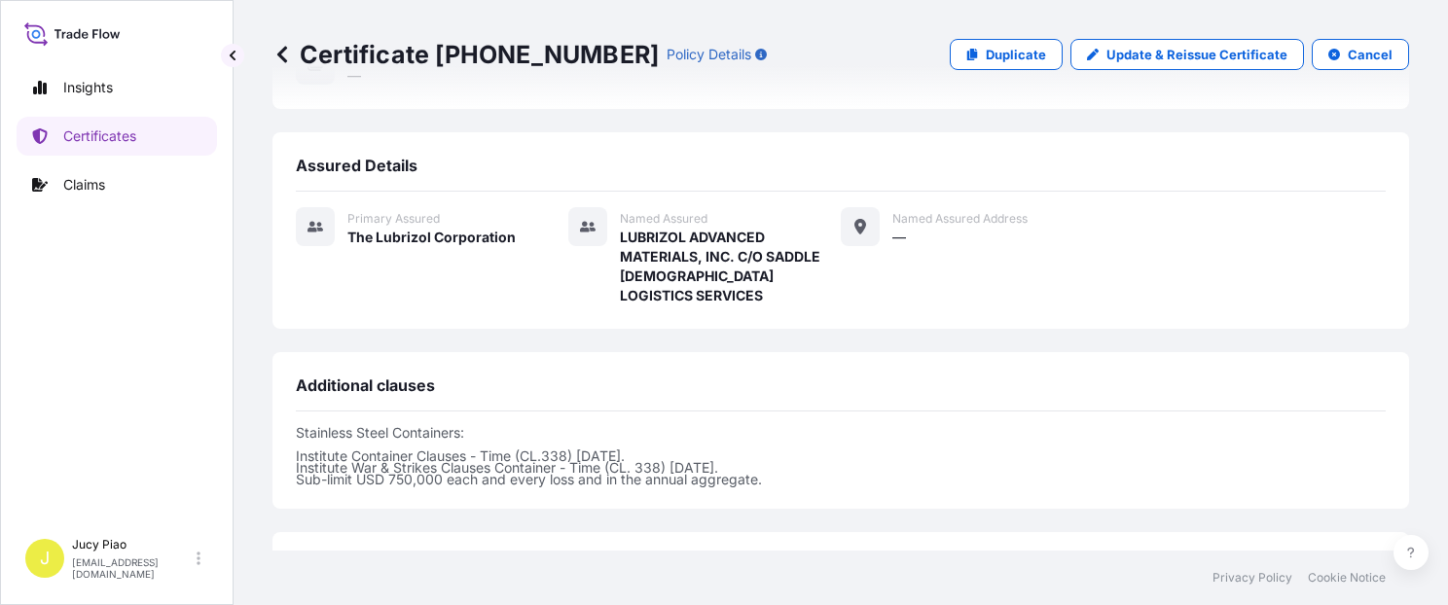
scroll to position [734, 0]
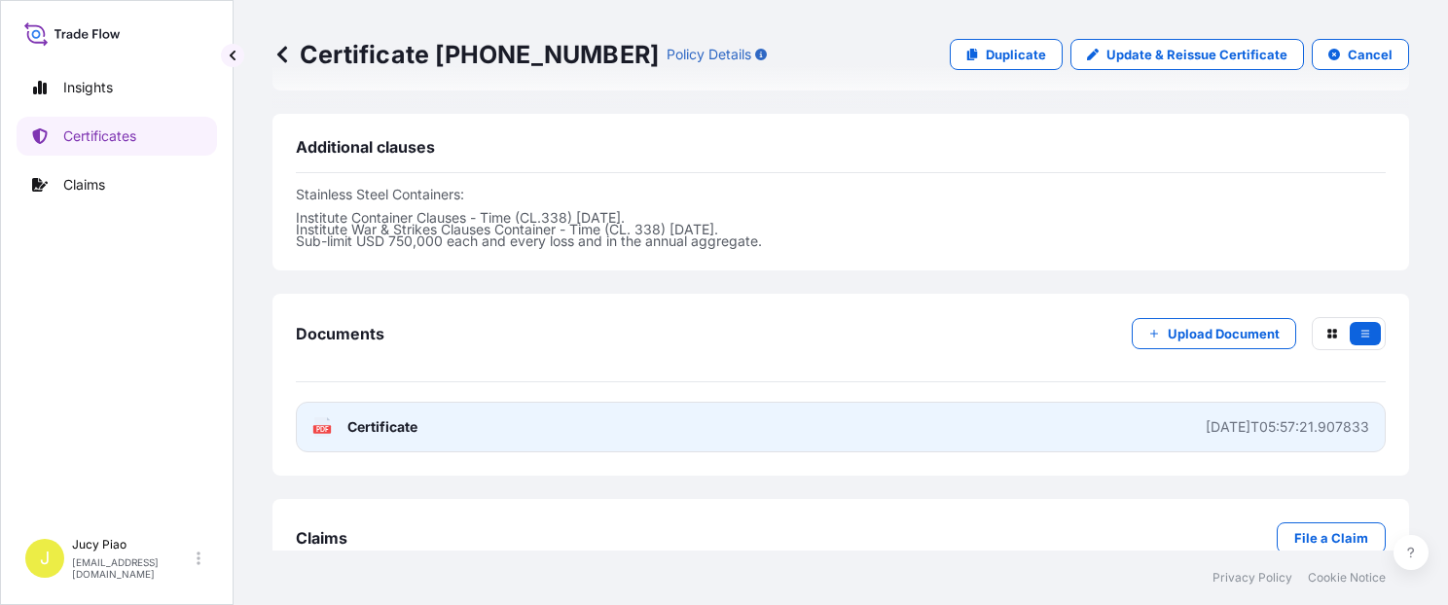
click at [856, 402] on link "PDF Certificate [DATE]T05:57:21.907833" at bounding box center [841, 427] width 1090 height 51
